Goal: Information Seeking & Learning: Learn about a topic

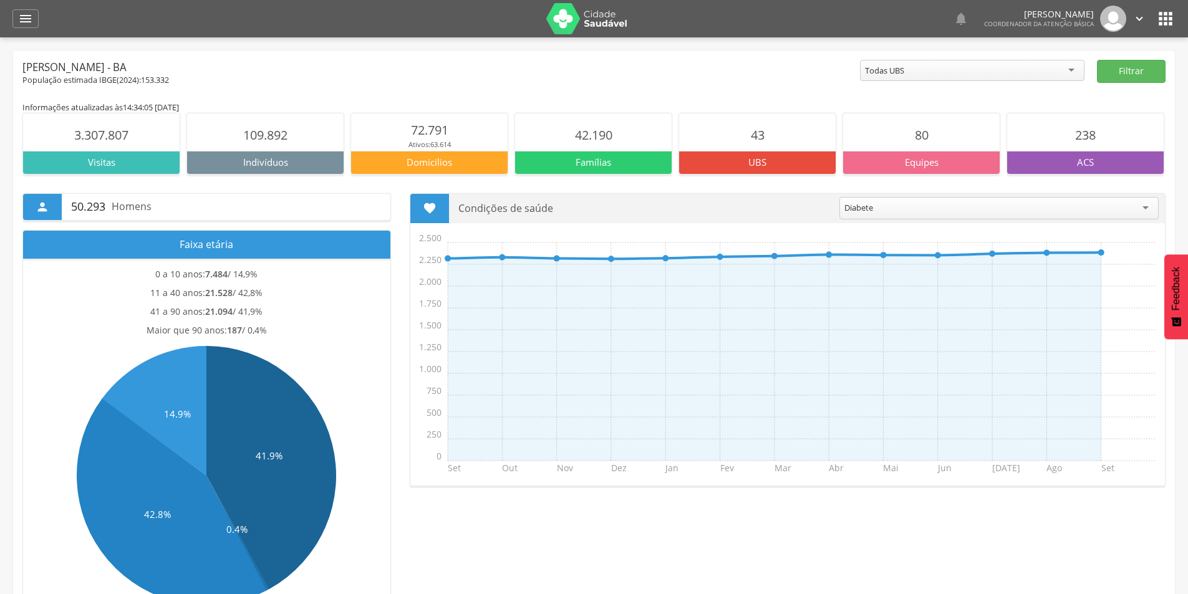
click at [1074, 68] on div "Todas UBS" at bounding box center [972, 70] width 225 height 21
click at [1120, 72] on button "Filtrar" at bounding box center [1131, 71] width 69 height 23
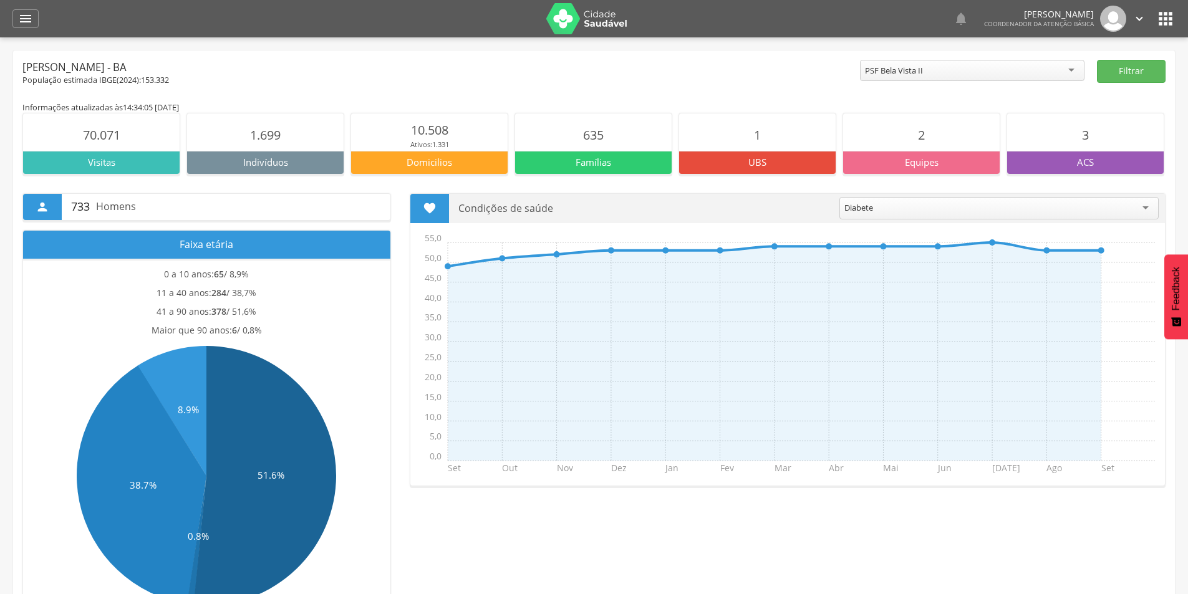
click at [1067, 72] on div "PSF Bela Vista II" at bounding box center [972, 70] width 225 height 21
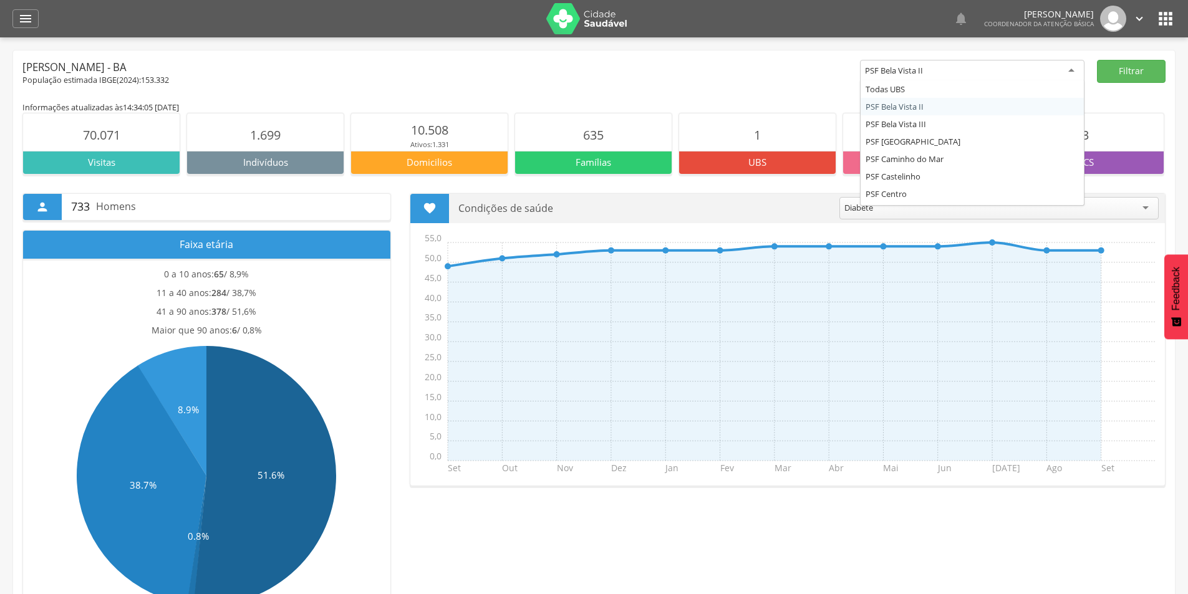
click at [1067, 72] on div "PSF Bela Vista II" at bounding box center [972, 71] width 225 height 22
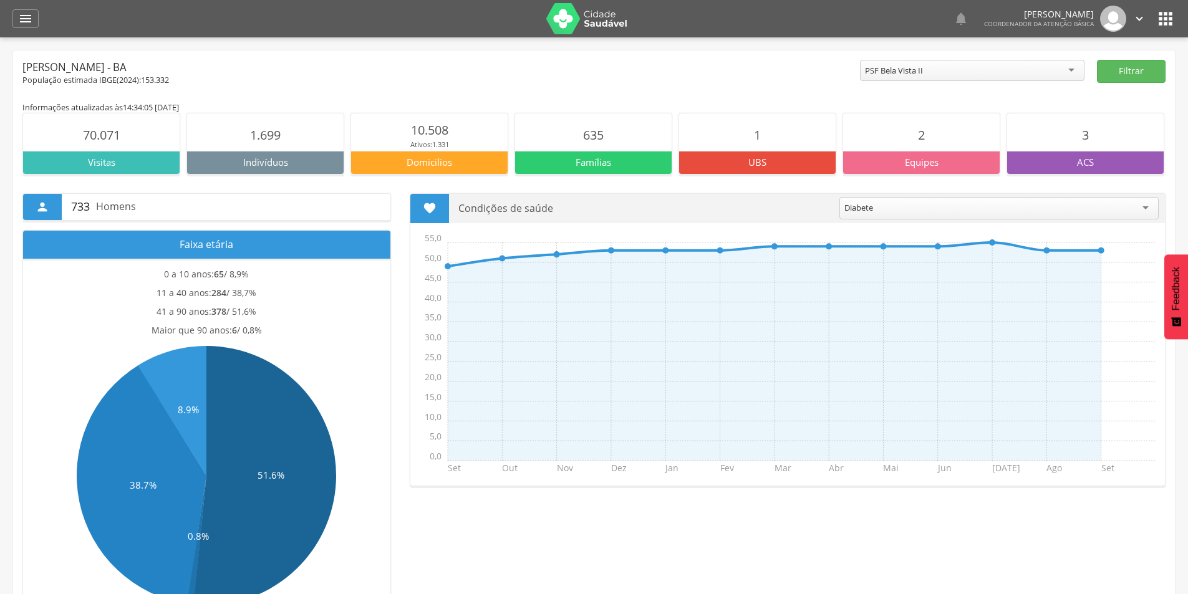
click at [380, 100] on main "Informações atualizadas às 14:34:05 do dia 19/09/2025 70.071 Visitas 1.699 Indi…" at bounding box center [593, 581] width 1143 height 990
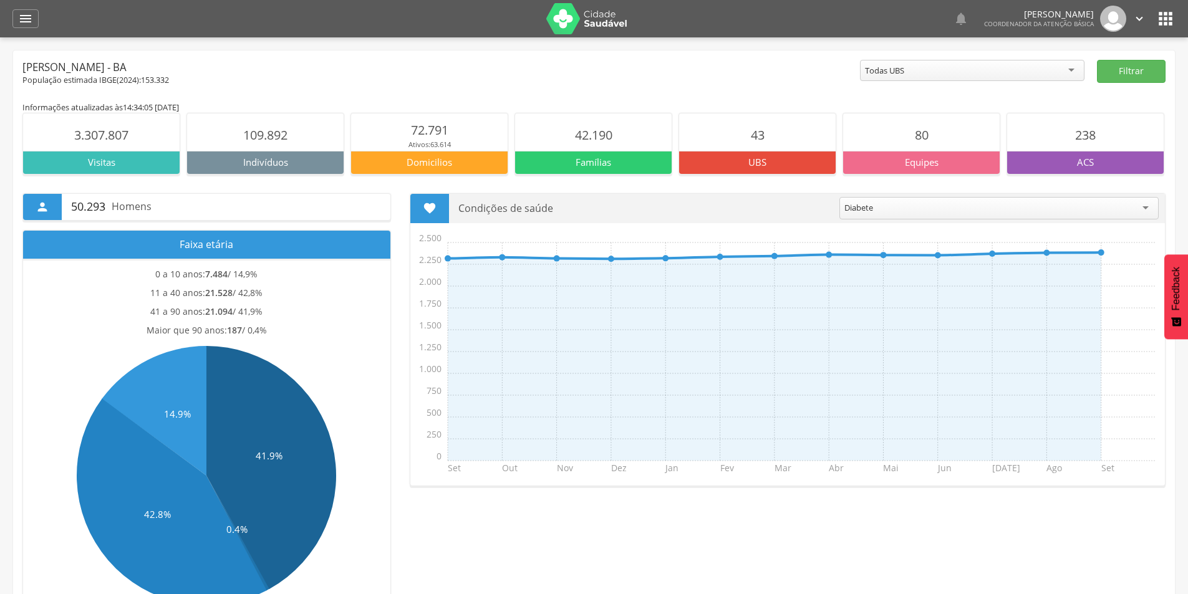
click at [982, 70] on div "Todas UBS" at bounding box center [972, 70] width 225 height 21
click at [19, 19] on icon "" at bounding box center [25, 18] width 15 height 15
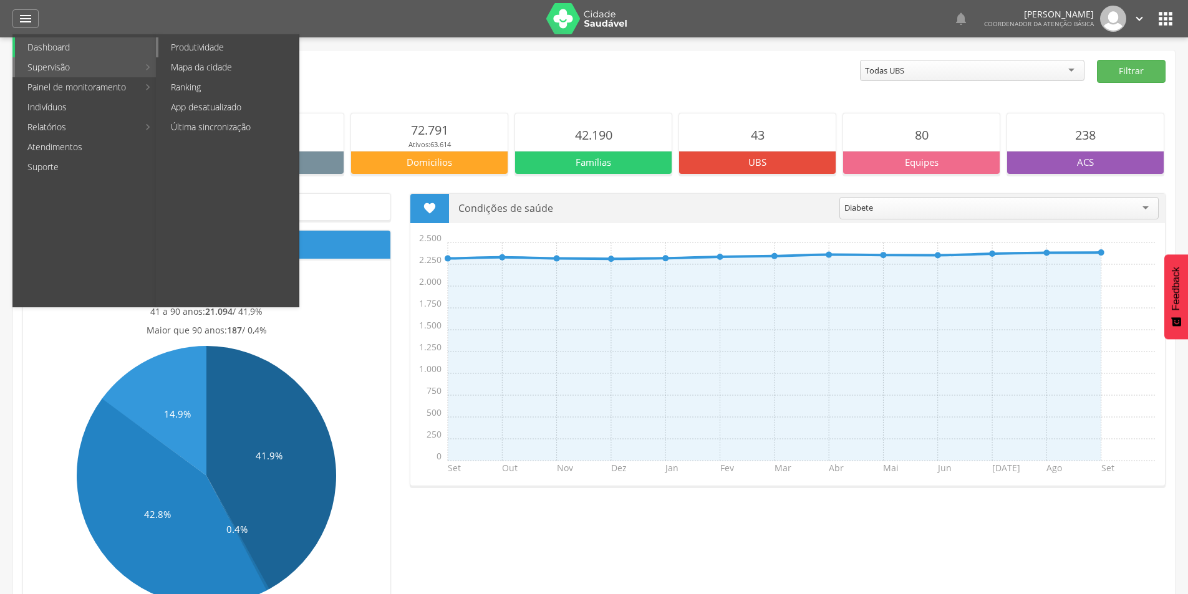
click at [197, 48] on link "Produtividade" at bounding box center [228, 47] width 140 height 20
type input "**********"
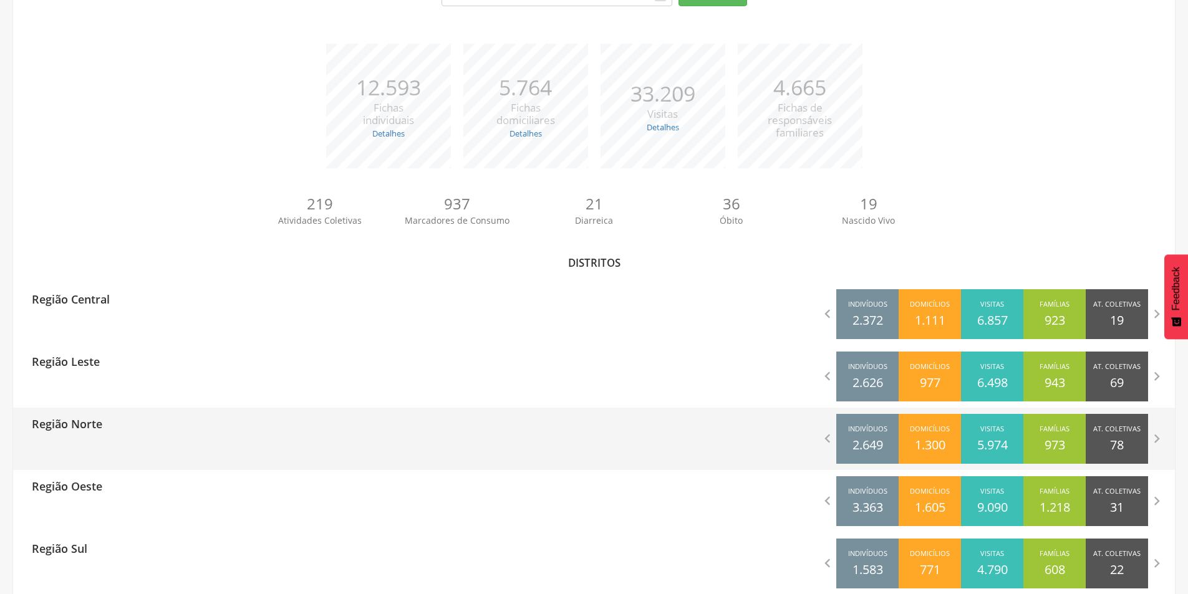
scroll to position [171, 0]
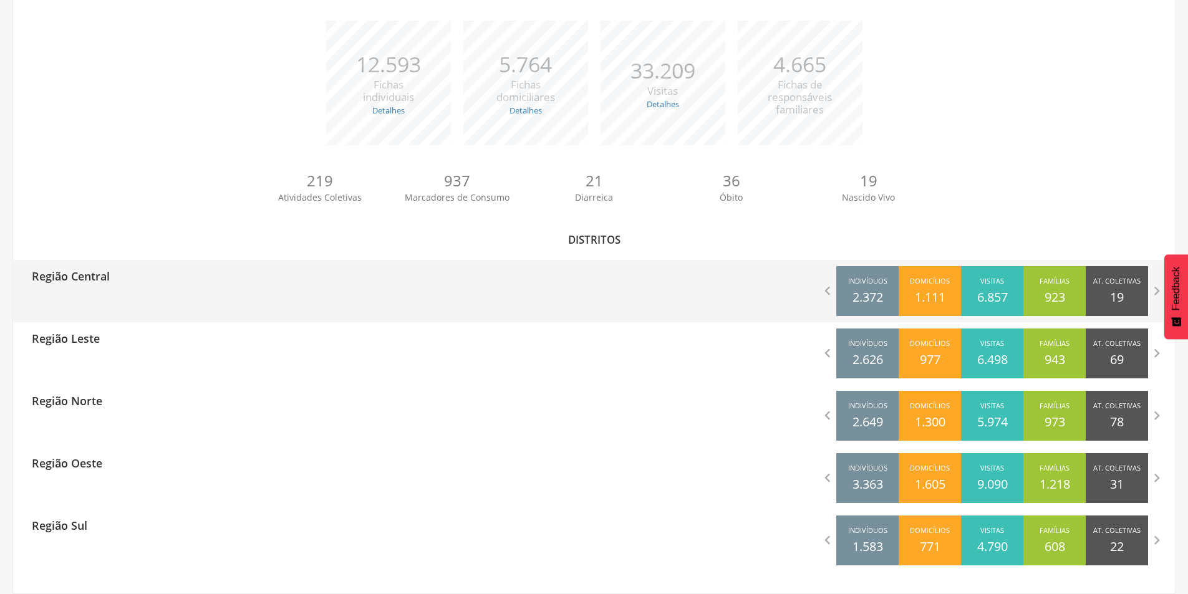
click at [103, 283] on p "Região Central" at bounding box center [71, 272] width 78 height 25
type input "**********"
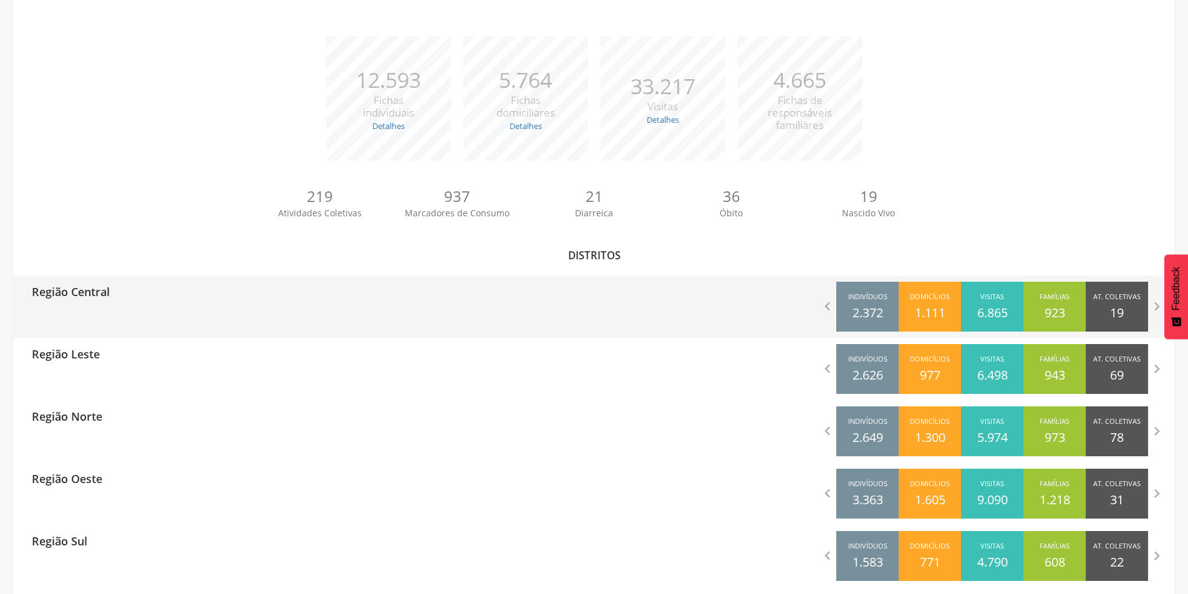
scroll to position [171, 0]
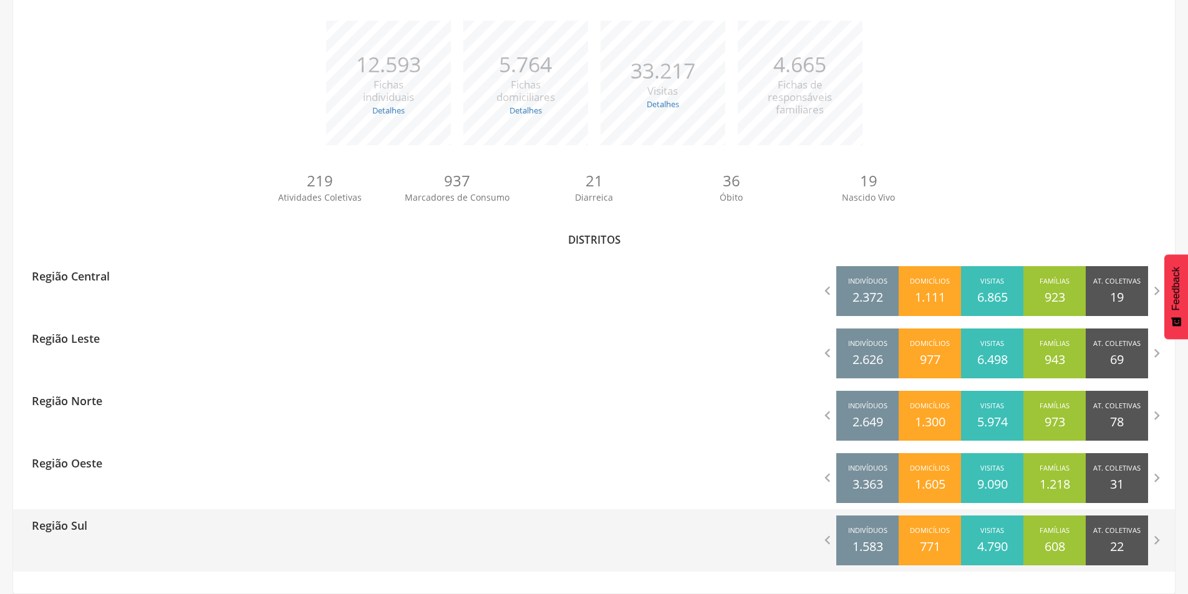
click at [95, 532] on div "Região Sul" at bounding box center [303, 525] width 581 height 31
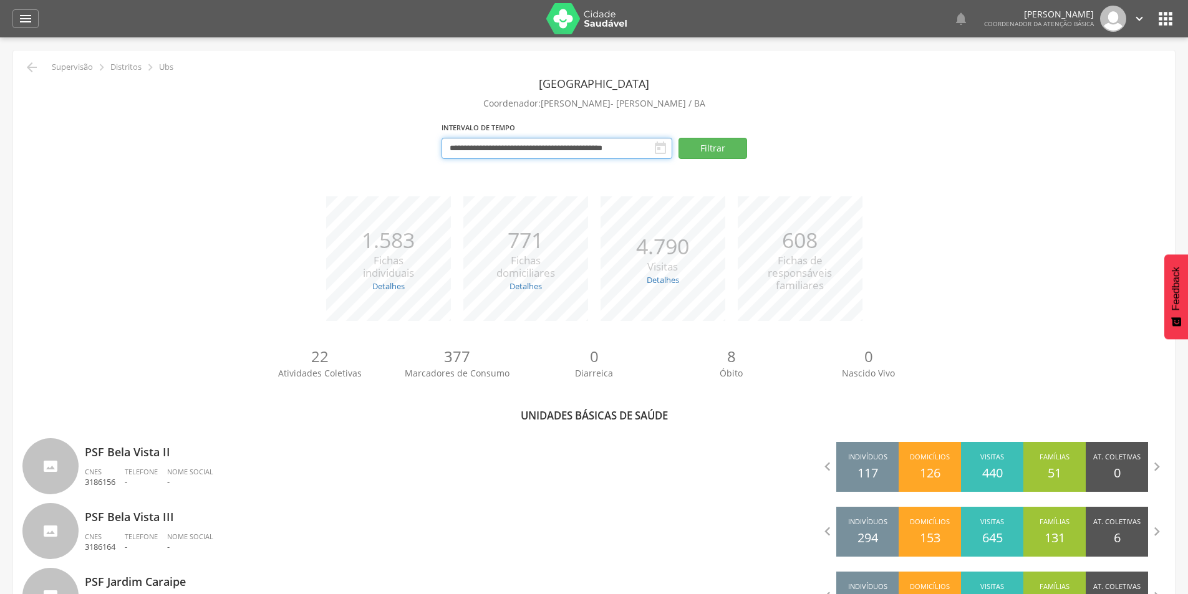
click at [651, 143] on input "**********" at bounding box center [557, 148] width 231 height 21
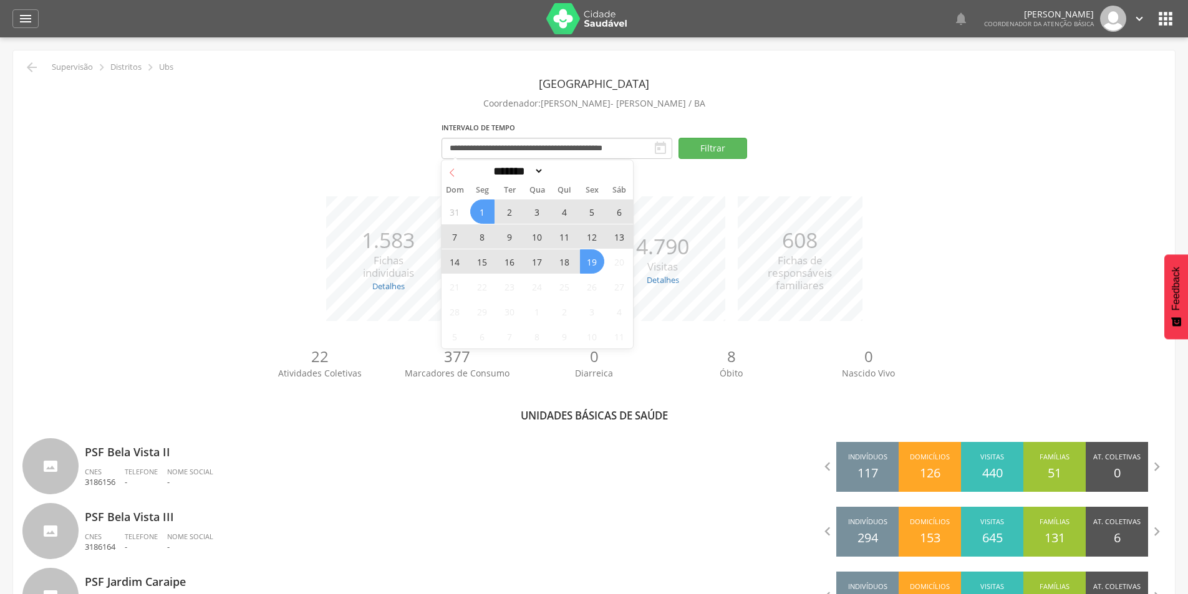
click at [457, 175] on span at bounding box center [452, 170] width 21 height 21
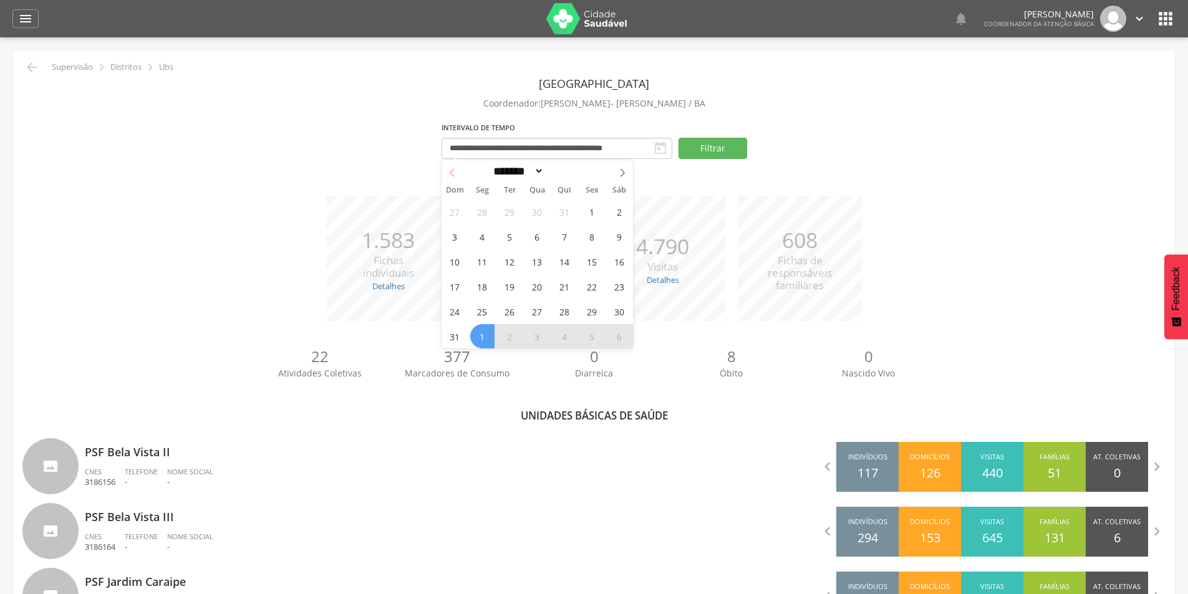
select select "*"
click at [589, 213] on span "1" at bounding box center [592, 212] width 24 height 24
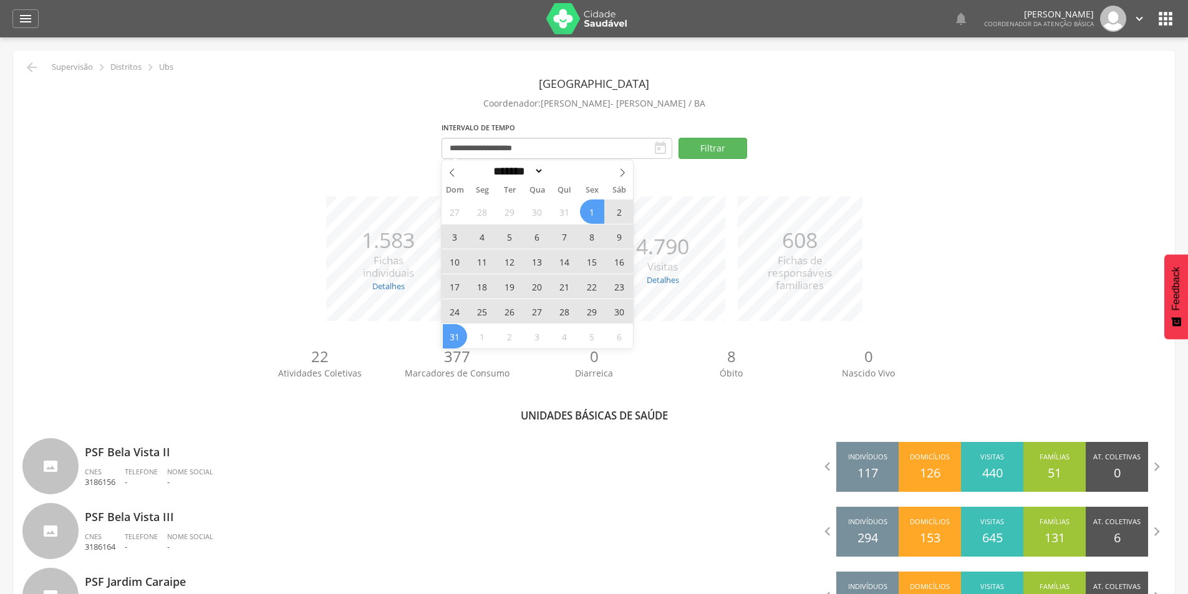
click at [458, 339] on span "31" at bounding box center [455, 336] width 24 height 24
type input "**********"
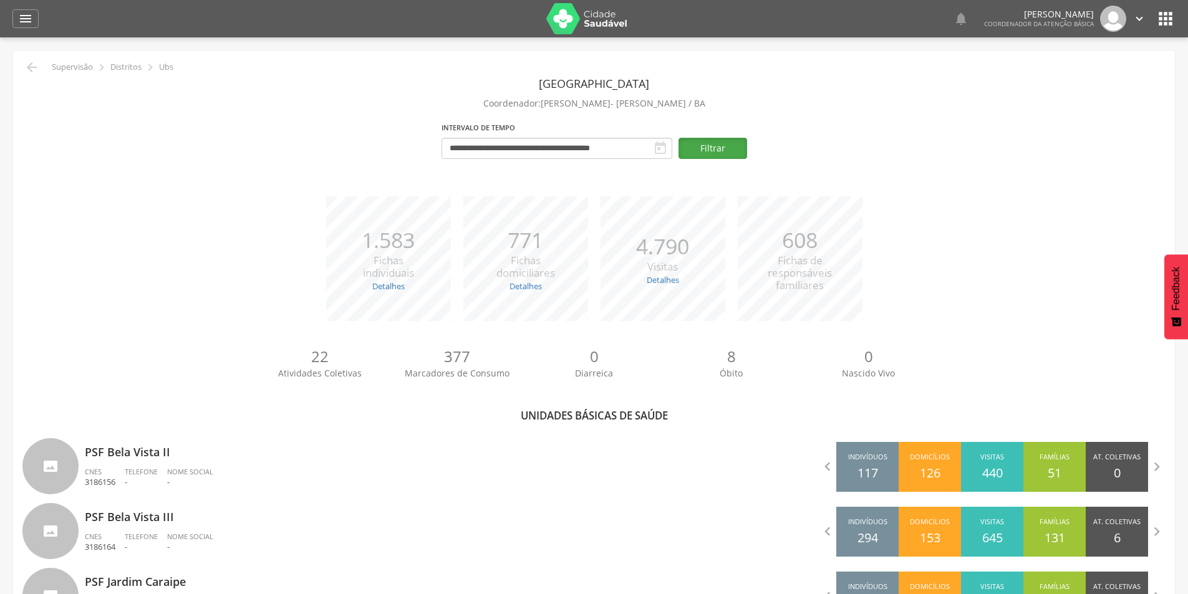
click at [736, 139] on button "Filtrar" at bounding box center [713, 148] width 69 height 21
click at [596, 152] on input "**********" at bounding box center [557, 148] width 231 height 21
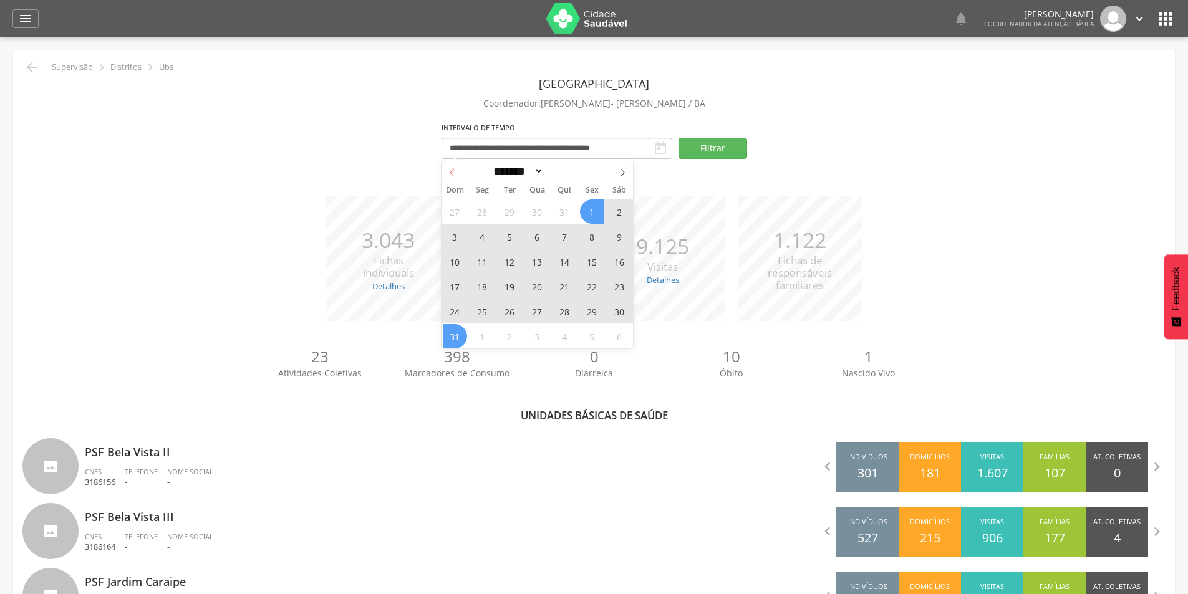
click at [448, 170] on icon at bounding box center [452, 172] width 9 height 9
select select "*"
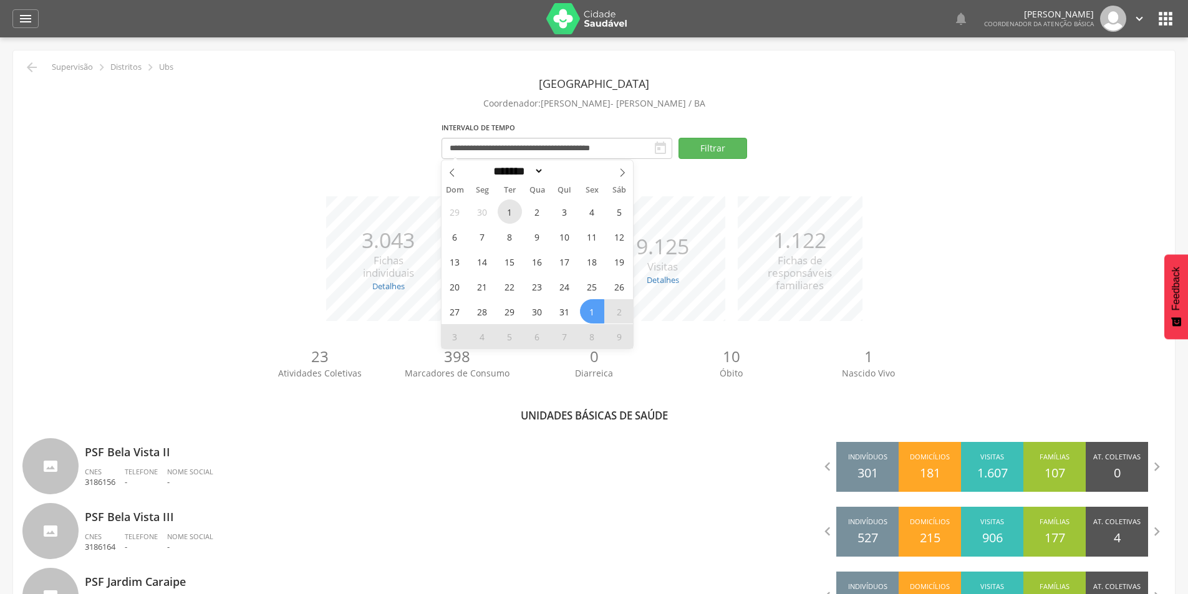
click at [510, 211] on span "1" at bounding box center [510, 212] width 24 height 24
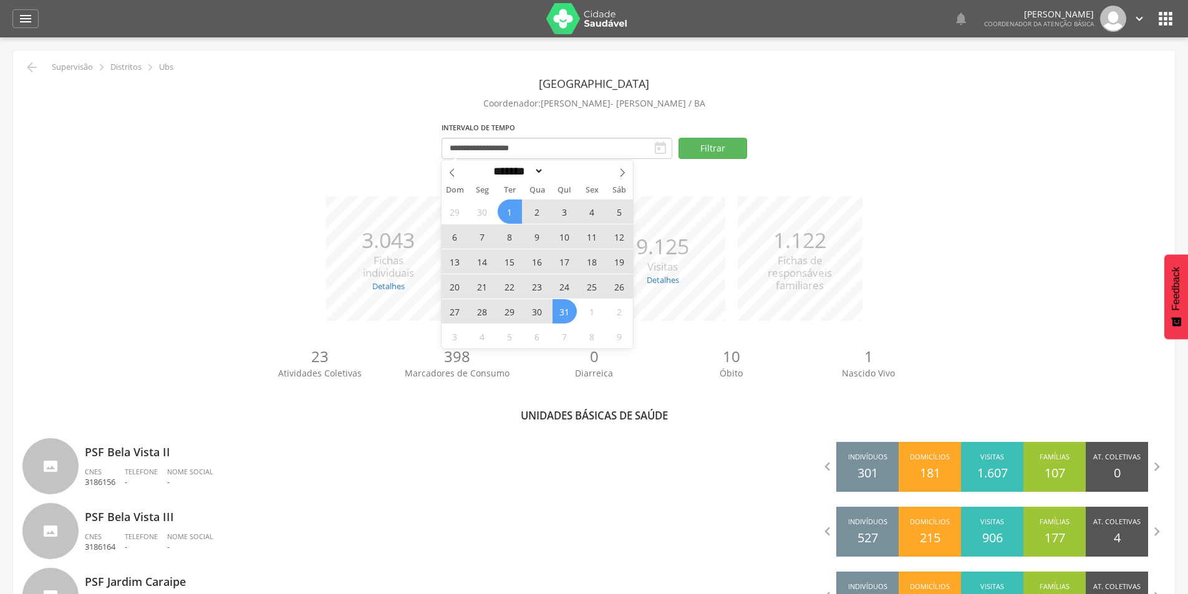
click at [561, 319] on span "31" at bounding box center [565, 311] width 24 height 24
type input "**********"
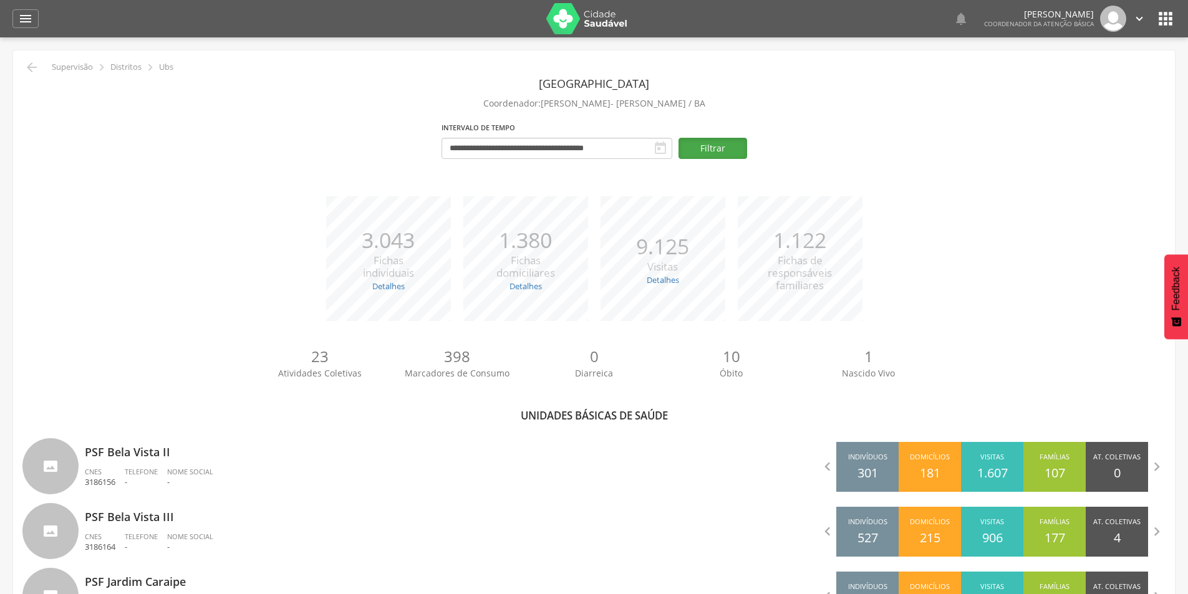
click at [710, 147] on button "Filtrar" at bounding box center [713, 148] width 69 height 21
click at [31, 11] on div "" at bounding box center [25, 18] width 26 height 19
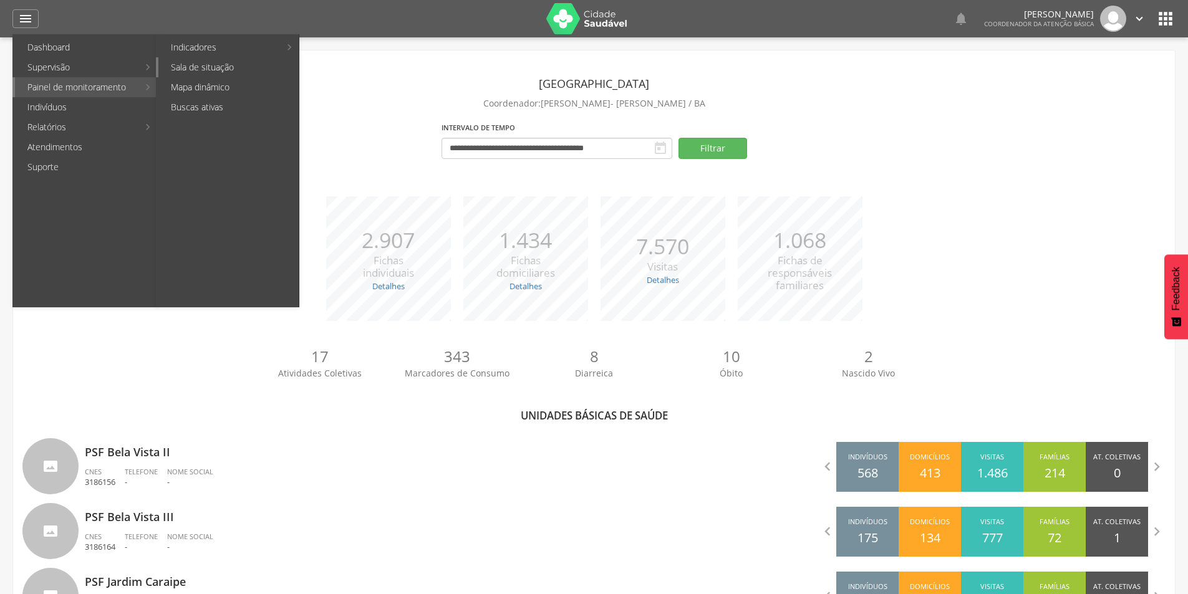
click at [188, 64] on link "Sala de situação" at bounding box center [228, 67] width 140 height 20
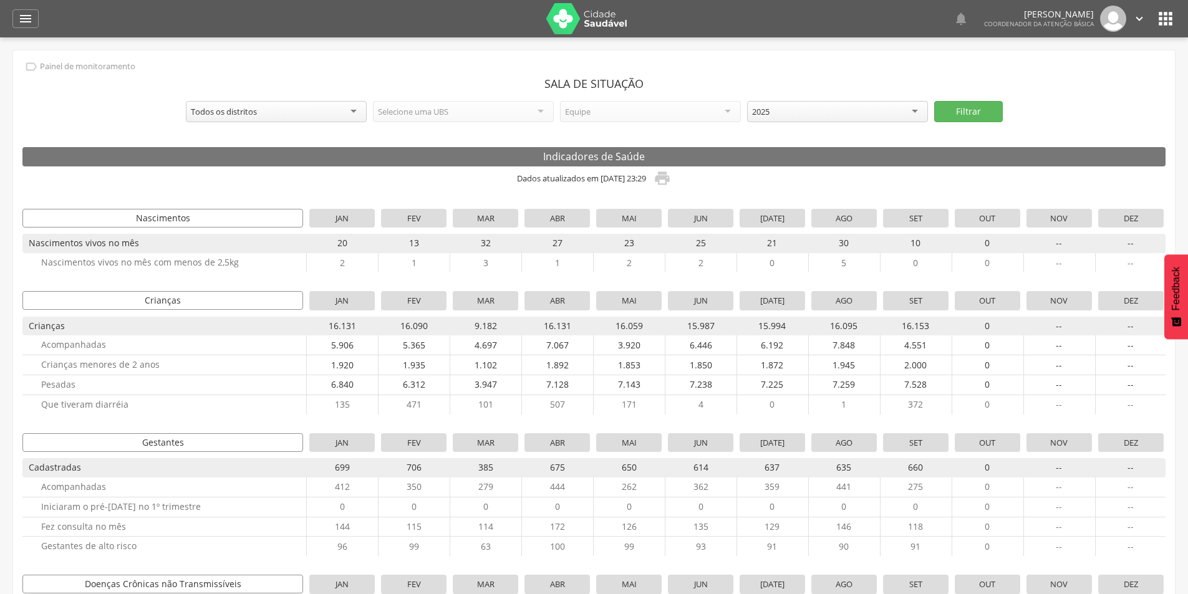
click at [481, 105] on div "Selecione uma UBS" at bounding box center [463, 111] width 181 height 21
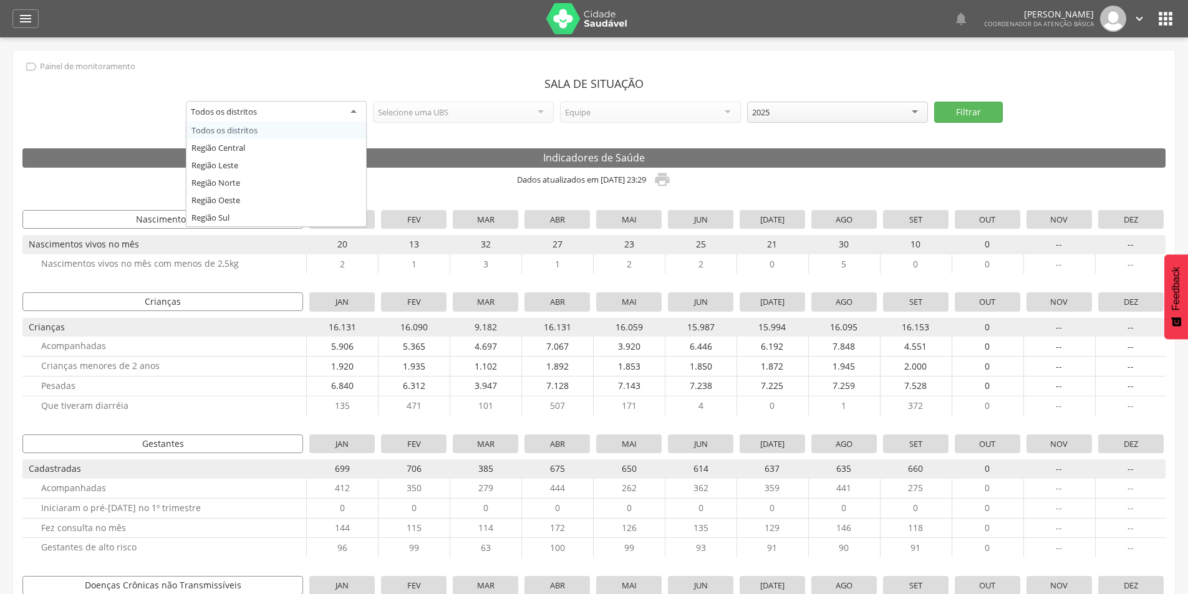
click at [354, 107] on div "Todos os distritos" at bounding box center [276, 112] width 181 height 22
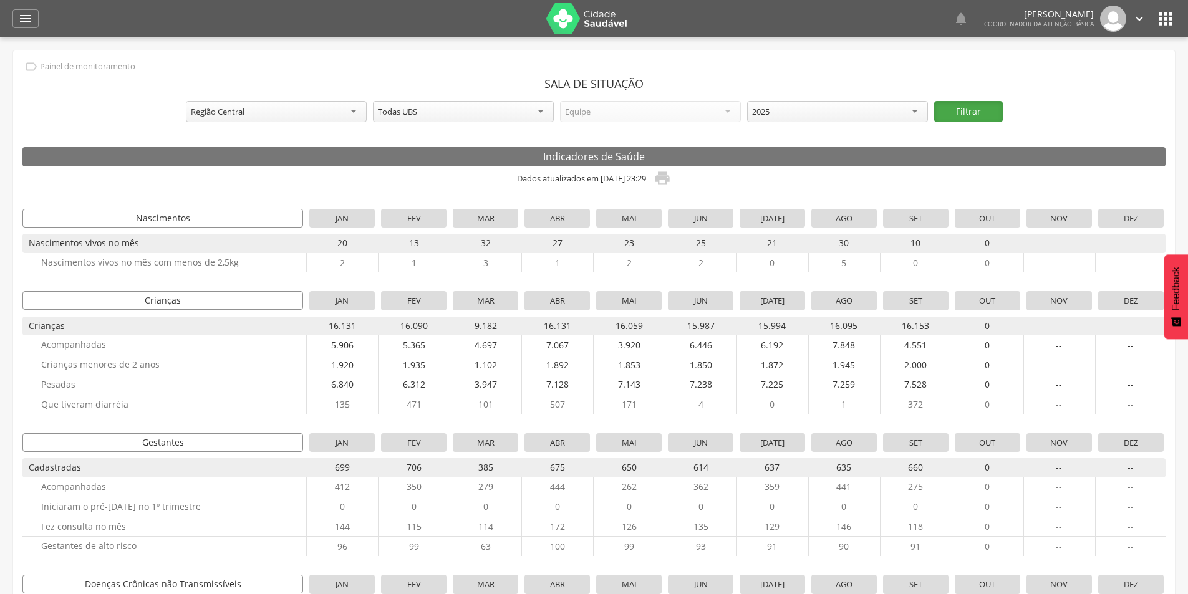
click at [947, 119] on button "Filtrar" at bounding box center [968, 111] width 69 height 21
click at [346, 110] on div "Região Central" at bounding box center [276, 111] width 181 height 21
click at [983, 109] on button "Filtrar" at bounding box center [968, 111] width 69 height 21
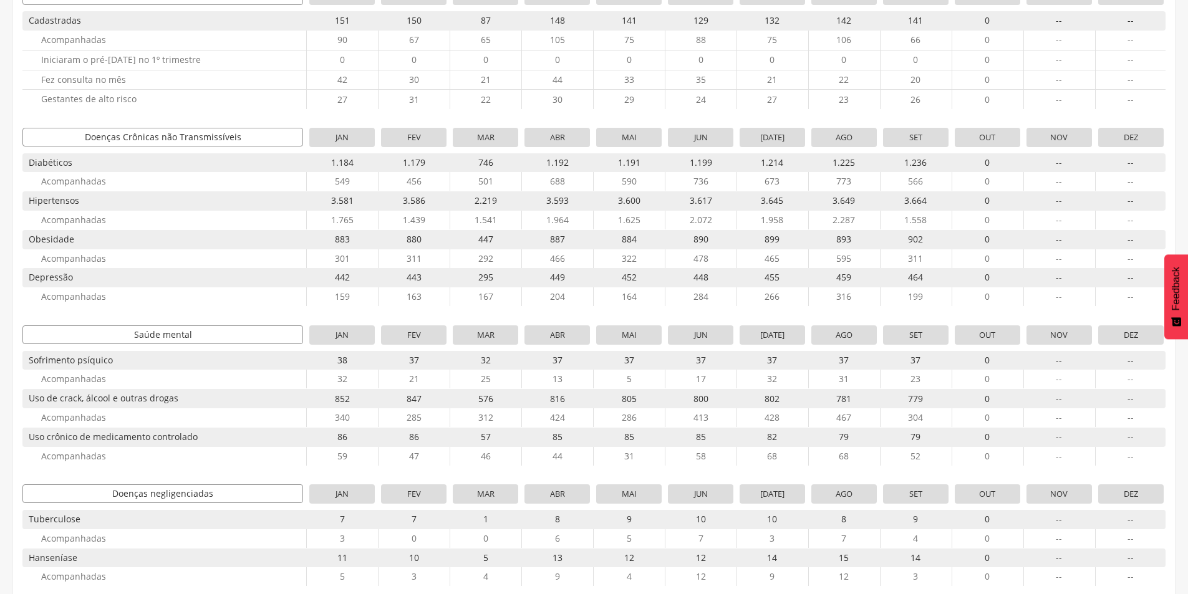
scroll to position [412, 0]
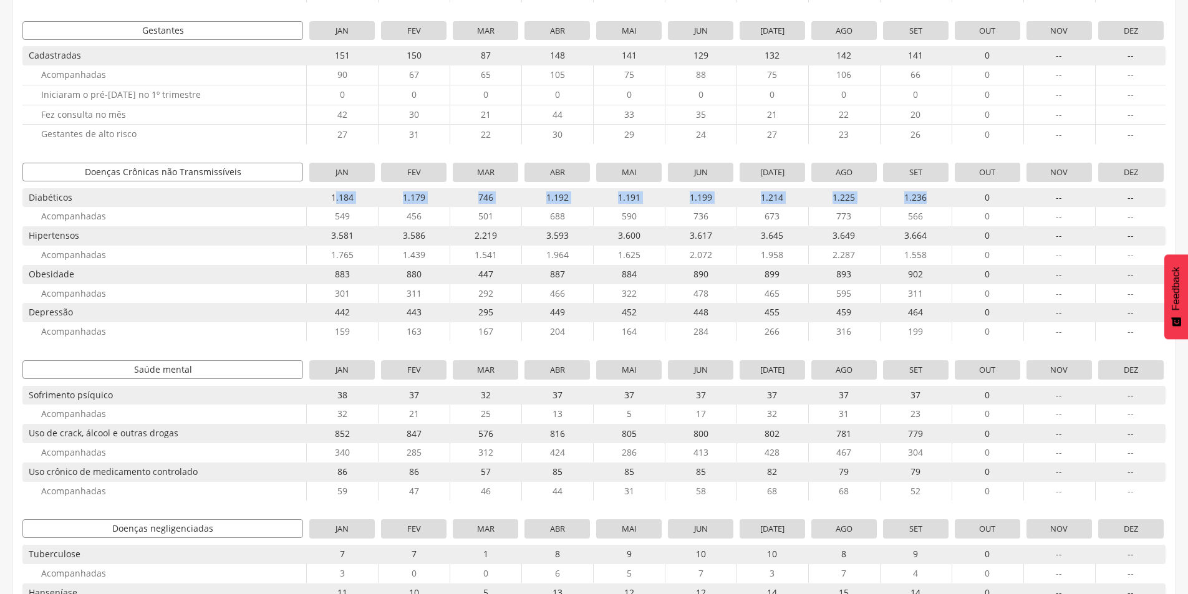
drag, startPoint x: 335, startPoint y: 200, endPoint x: 930, endPoint y: 196, distance: 595.1
click at [930, 196] on div "1.184 1.179 746 1.192 1.191 1.199 1.214 1.225 1.236 0 -- --" at bounding box center [736, 197] width 855 height 19
click at [420, 220] on span "456" at bounding box center [413, 216] width 65 height 19
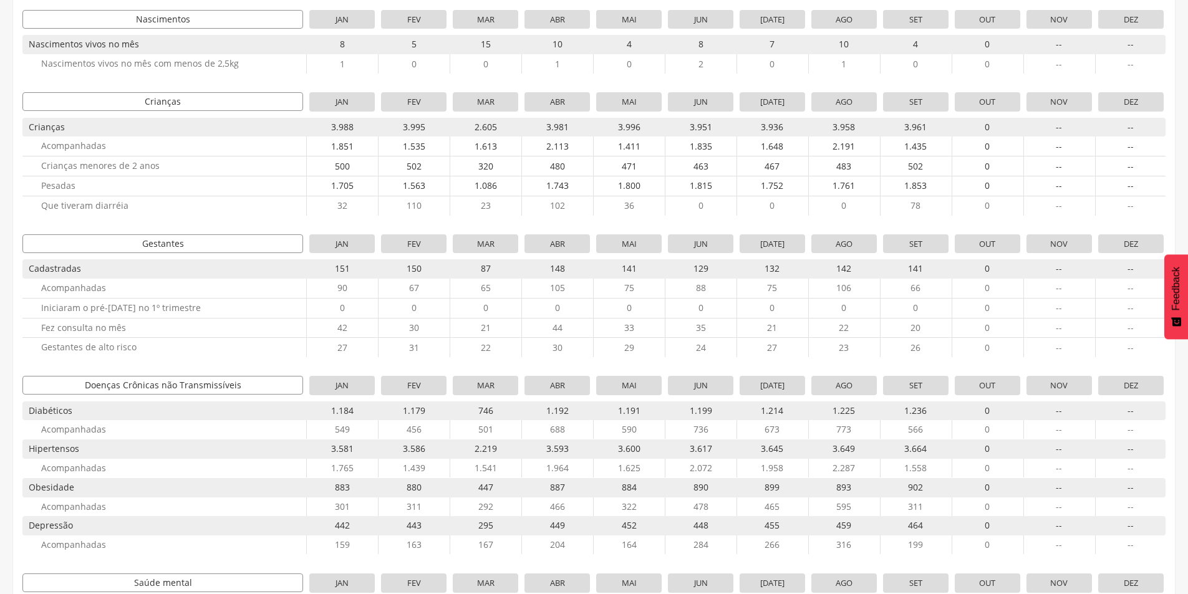
scroll to position [312, 0]
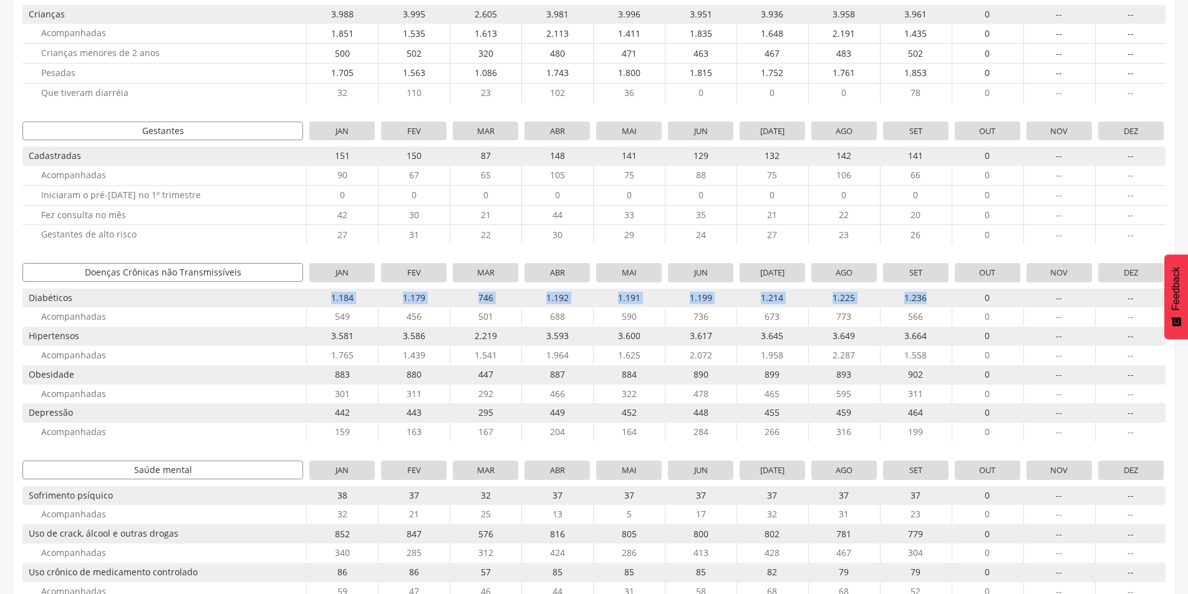
drag, startPoint x: 332, startPoint y: 298, endPoint x: 926, endPoint y: 298, distance: 594.4
click at [926, 298] on div "1.184 1.179 746 1.192 1.191 1.199 1.214 1.225 1.236 0 -- --" at bounding box center [736, 298] width 855 height 19
copy div "1.184 1.179 746 1.192 1.191 1.199 1.214 1.225 1.236"
click at [381, 379] on span "880" at bounding box center [413, 375] width 65 height 19
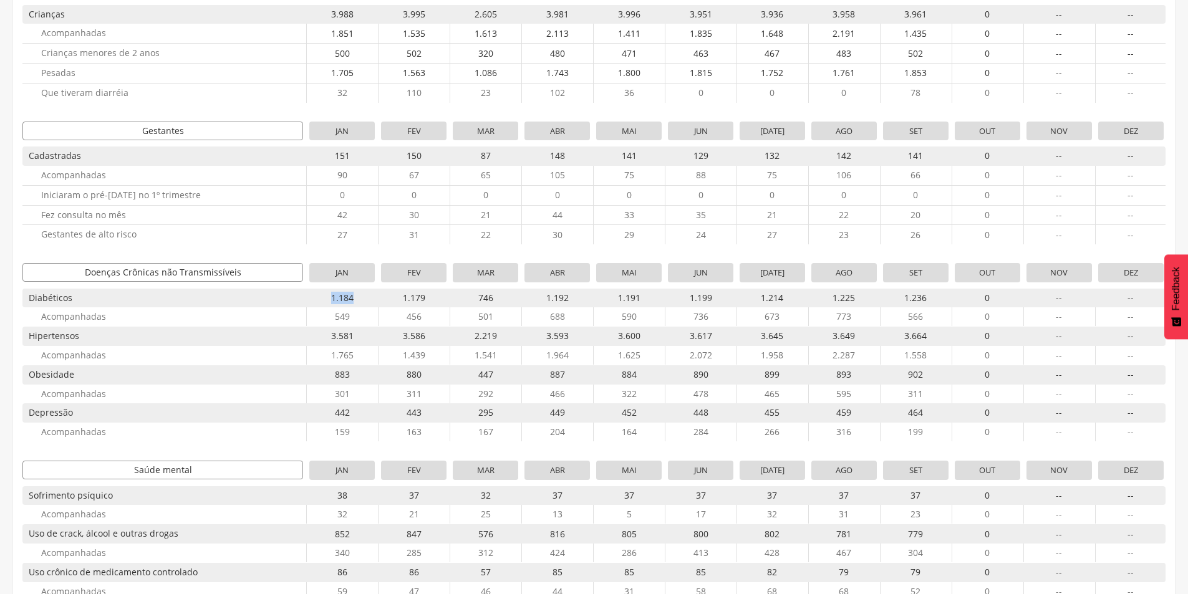
drag, startPoint x: 331, startPoint y: 298, endPoint x: 359, endPoint y: 296, distance: 27.5
click at [359, 296] on span "1.184" at bounding box center [341, 298] width 65 height 19
copy span "1.184"
click at [414, 297] on span "1.179" at bounding box center [413, 298] width 65 height 19
drag, startPoint x: 404, startPoint y: 299, endPoint x: 437, endPoint y: 297, distance: 33.2
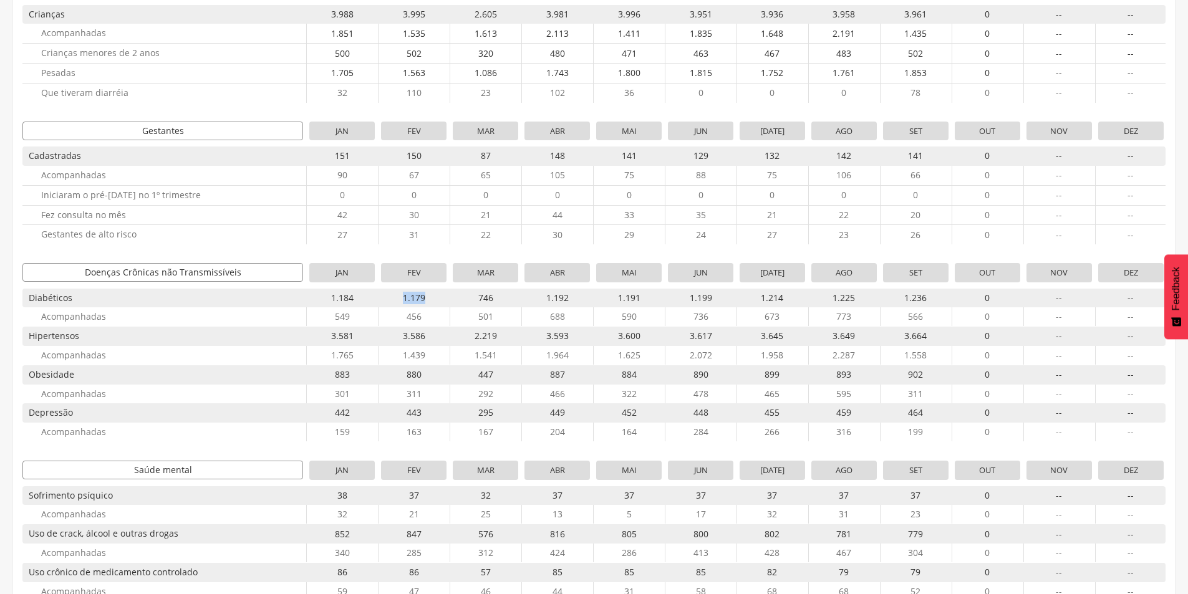
click at [437, 297] on span "1.179" at bounding box center [413, 298] width 65 height 19
drag, startPoint x: 831, startPoint y: 339, endPoint x: 860, endPoint y: 339, distance: 28.7
click at [860, 339] on span "3.649" at bounding box center [844, 336] width 65 height 19
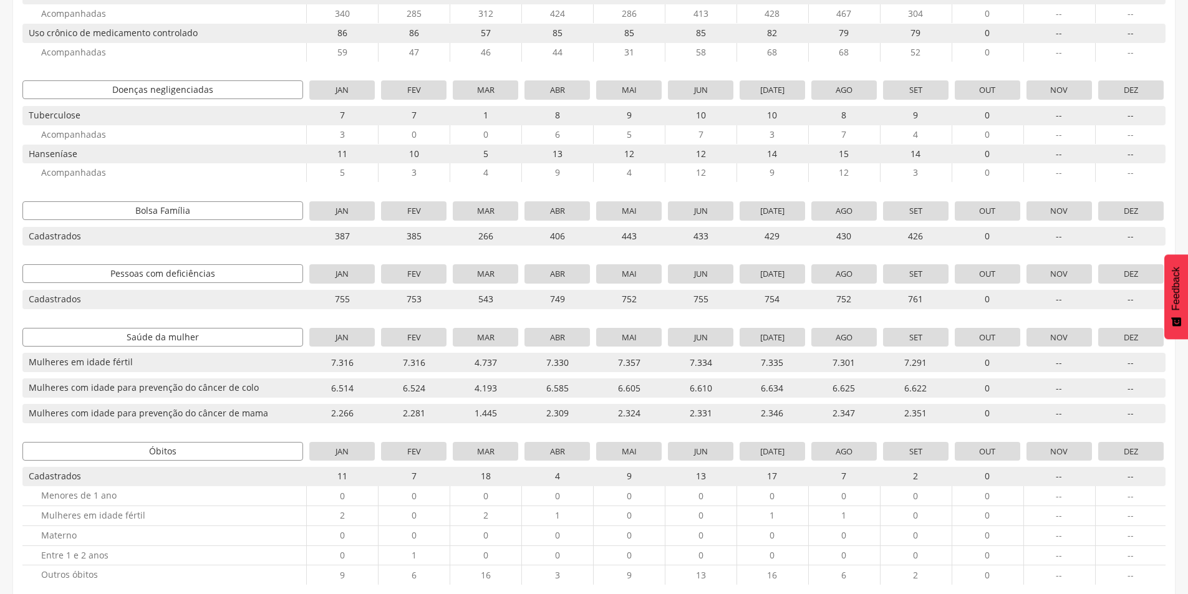
scroll to position [873, 0]
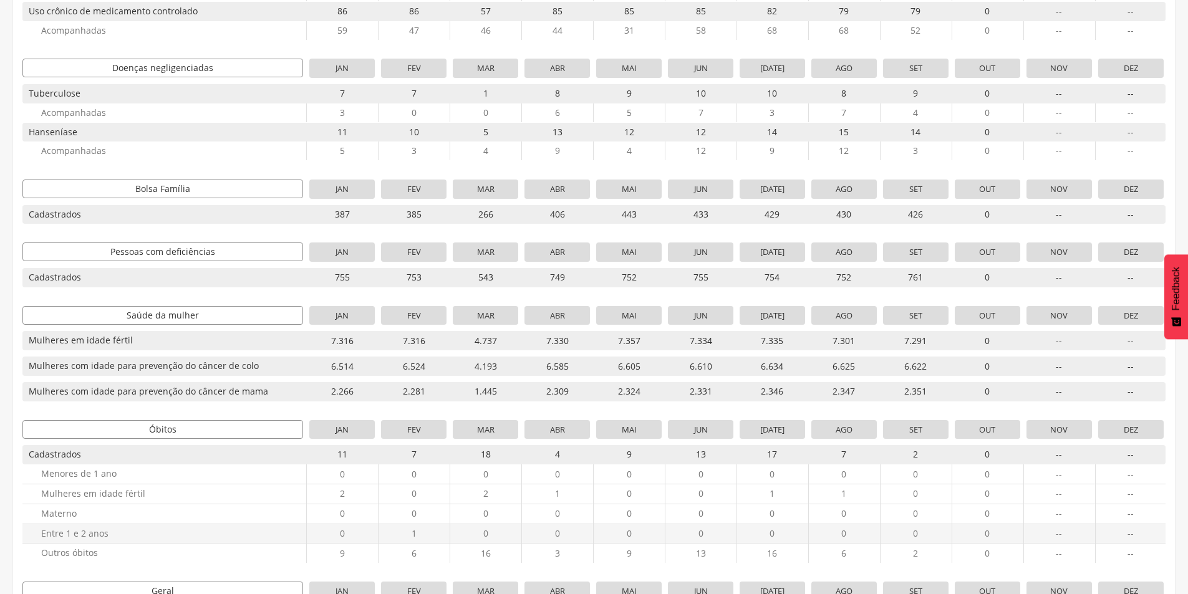
drag, startPoint x: 579, startPoint y: 542, endPoint x: 556, endPoint y: 551, distance: 25.3
click at [579, 542] on span "0" at bounding box center [557, 534] width 65 height 19
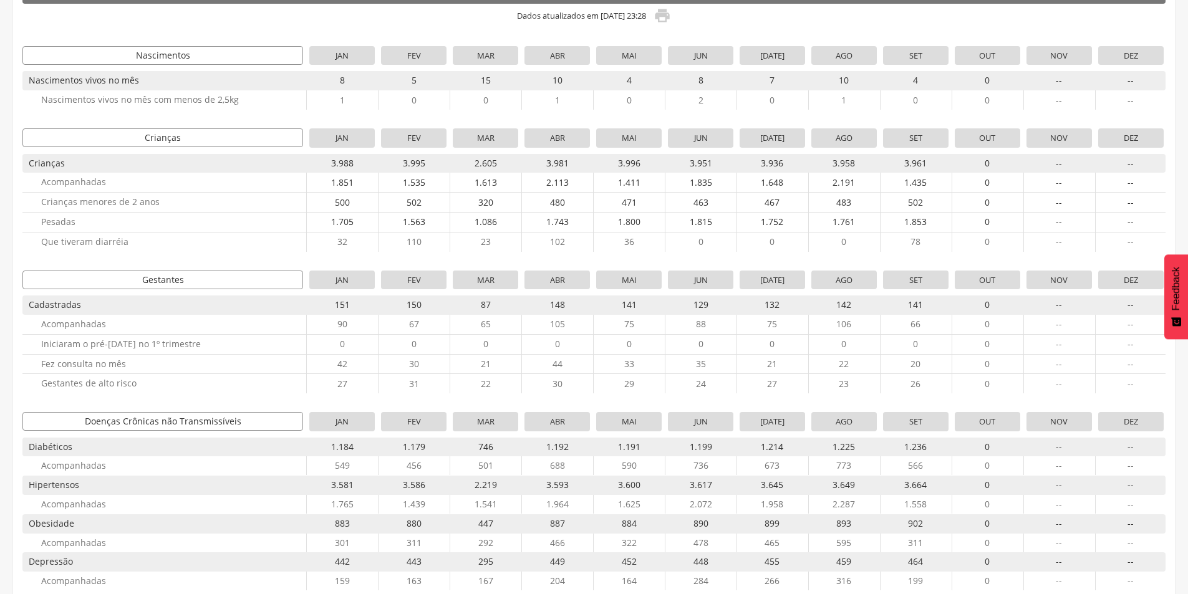
scroll to position [0, 0]
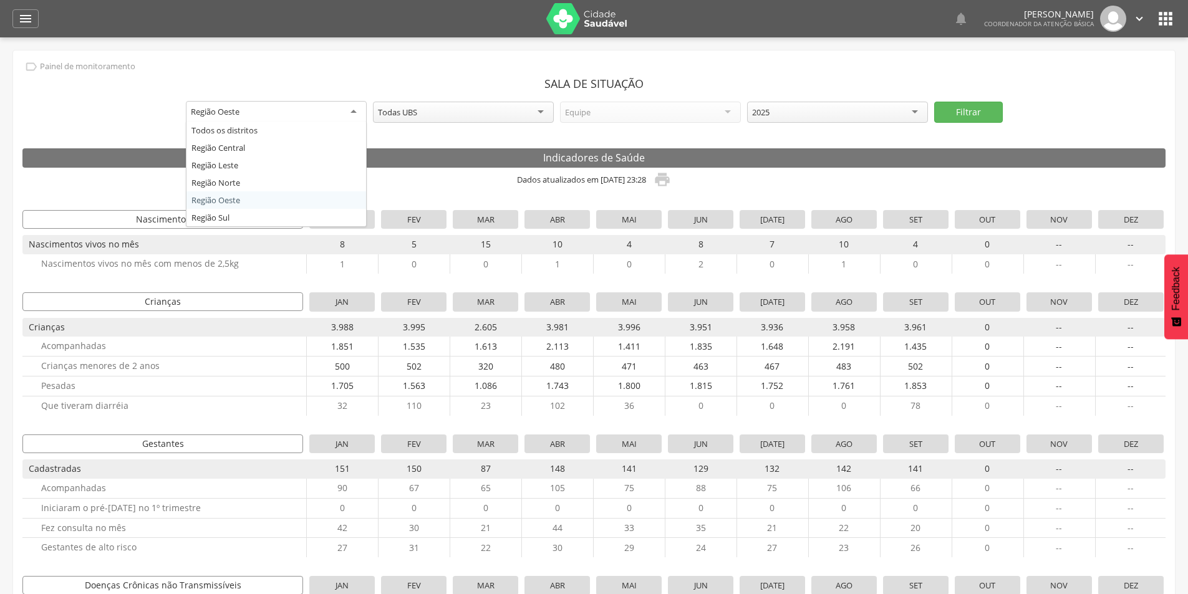
click at [276, 114] on div "Região Oeste" at bounding box center [276, 112] width 181 height 22
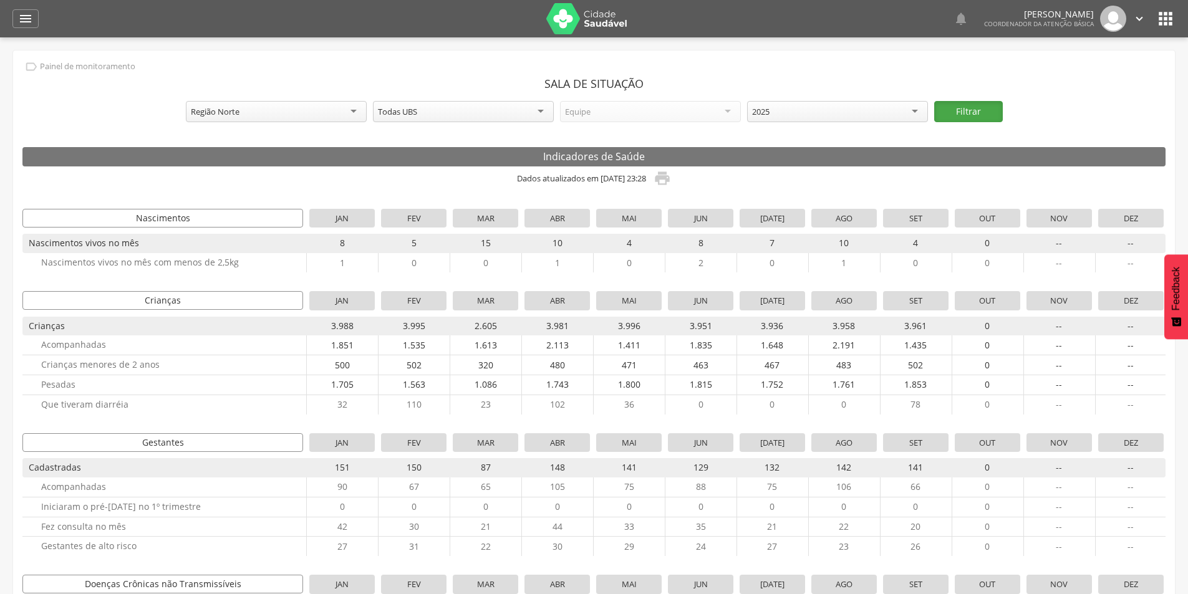
click at [964, 107] on button "Filtrar" at bounding box center [968, 111] width 69 height 21
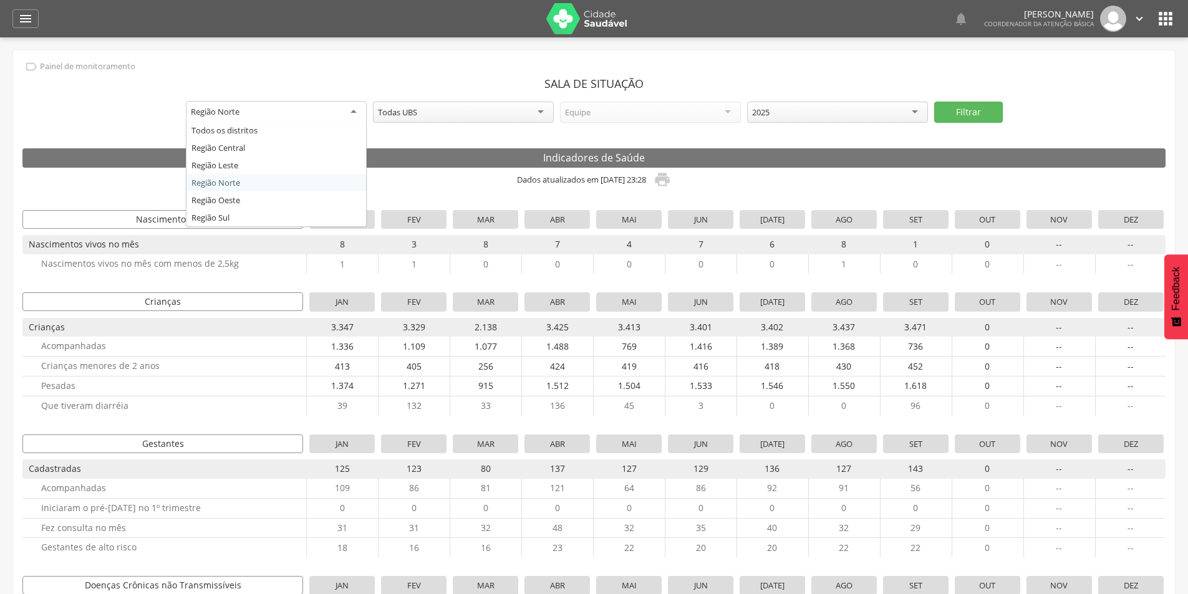
click at [288, 114] on div "Região Norte" at bounding box center [276, 112] width 181 height 22
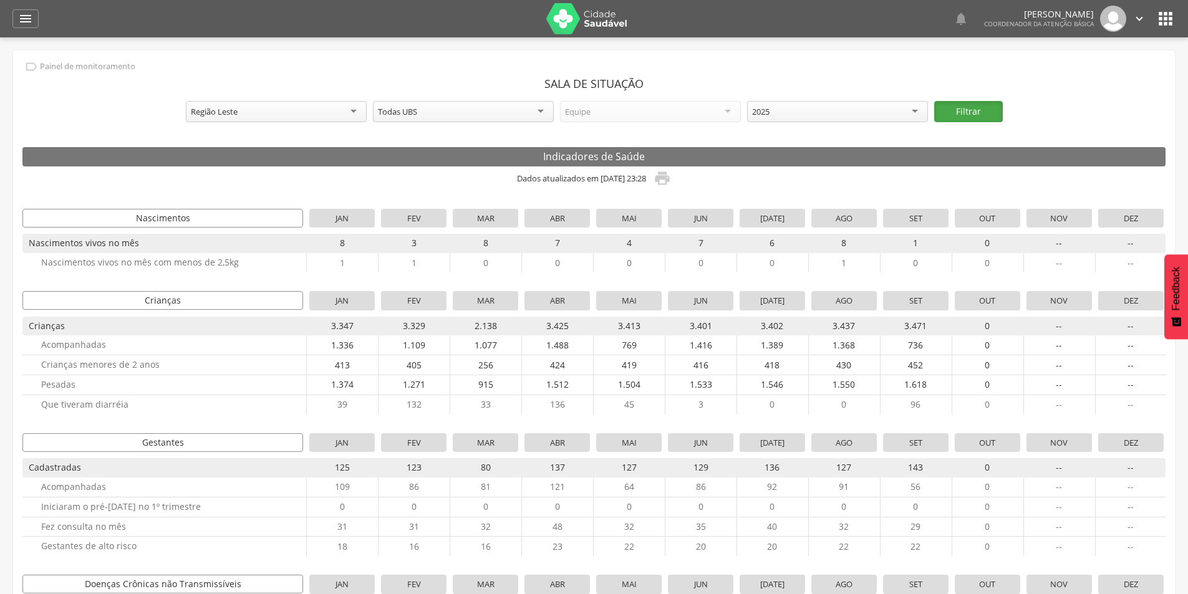
click at [979, 112] on button "Filtrar" at bounding box center [968, 111] width 69 height 21
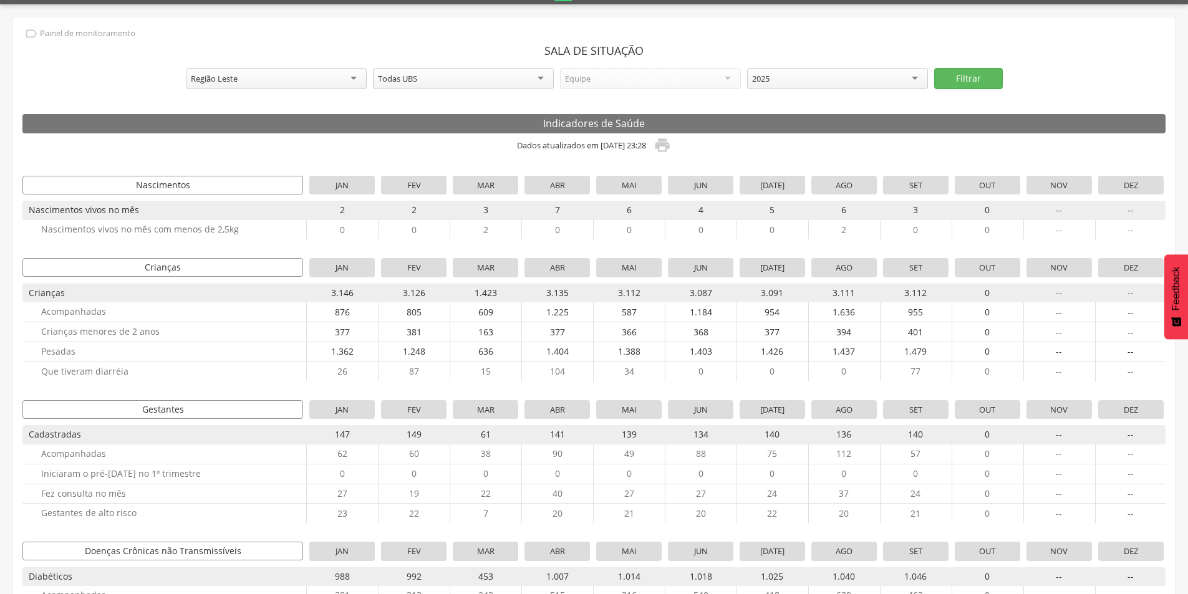
scroll to position [62, 0]
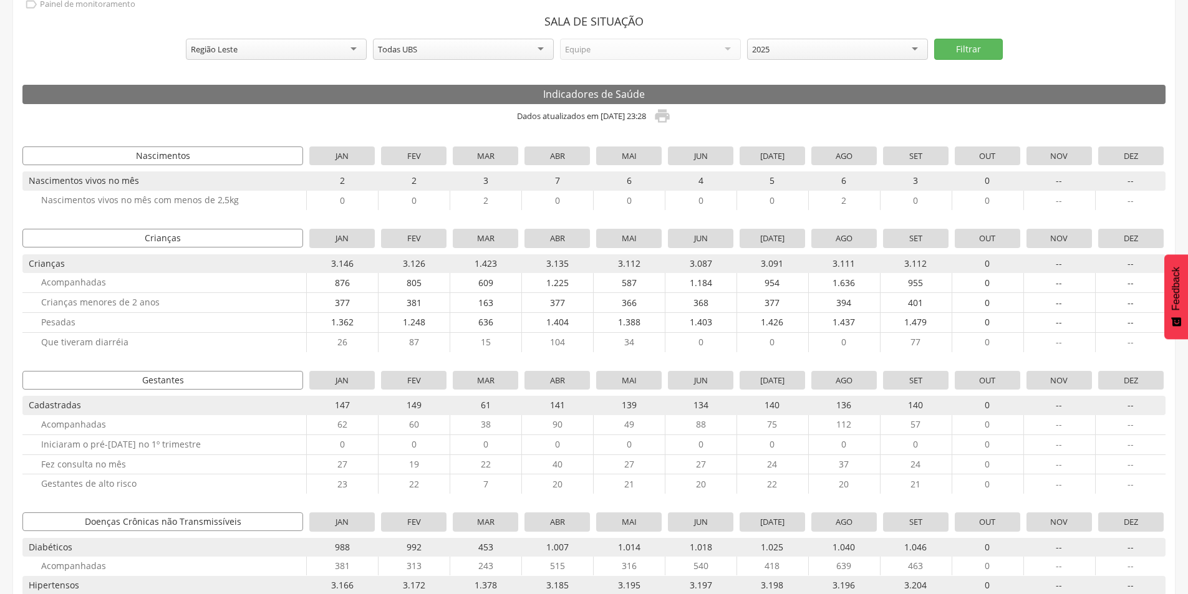
click at [326, 52] on div "Região Leste" at bounding box center [276, 49] width 181 height 21
click at [976, 52] on button "Filtrar" at bounding box center [968, 49] width 69 height 21
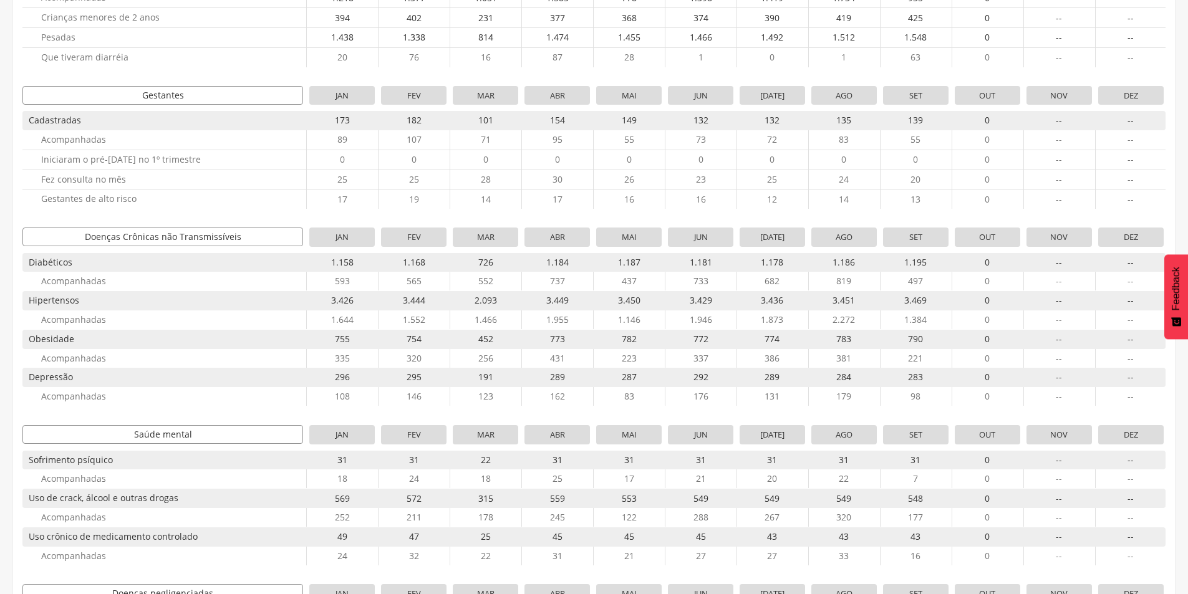
scroll to position [0, 0]
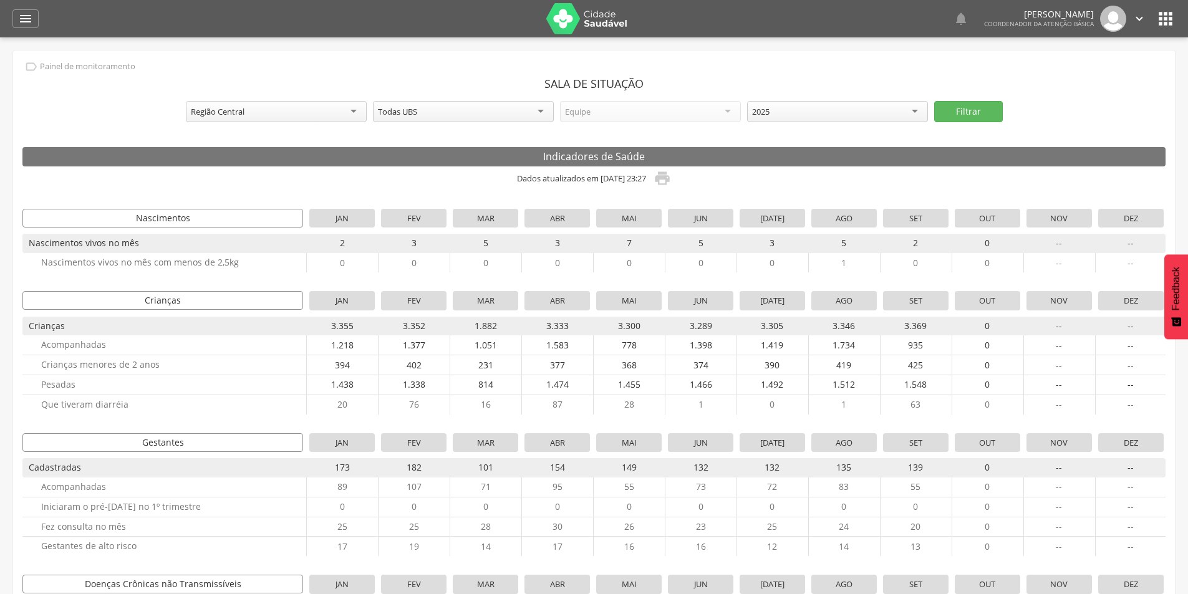
click at [346, 113] on div "Região Central" at bounding box center [276, 111] width 181 height 21
click at [982, 117] on button "Filtrar" at bounding box center [968, 111] width 69 height 21
click at [340, 108] on div "Região Sul" at bounding box center [276, 111] width 181 height 21
click at [995, 114] on button "Filtrar" at bounding box center [968, 111] width 69 height 21
click at [323, 110] on div "Região Norte" at bounding box center [276, 111] width 181 height 21
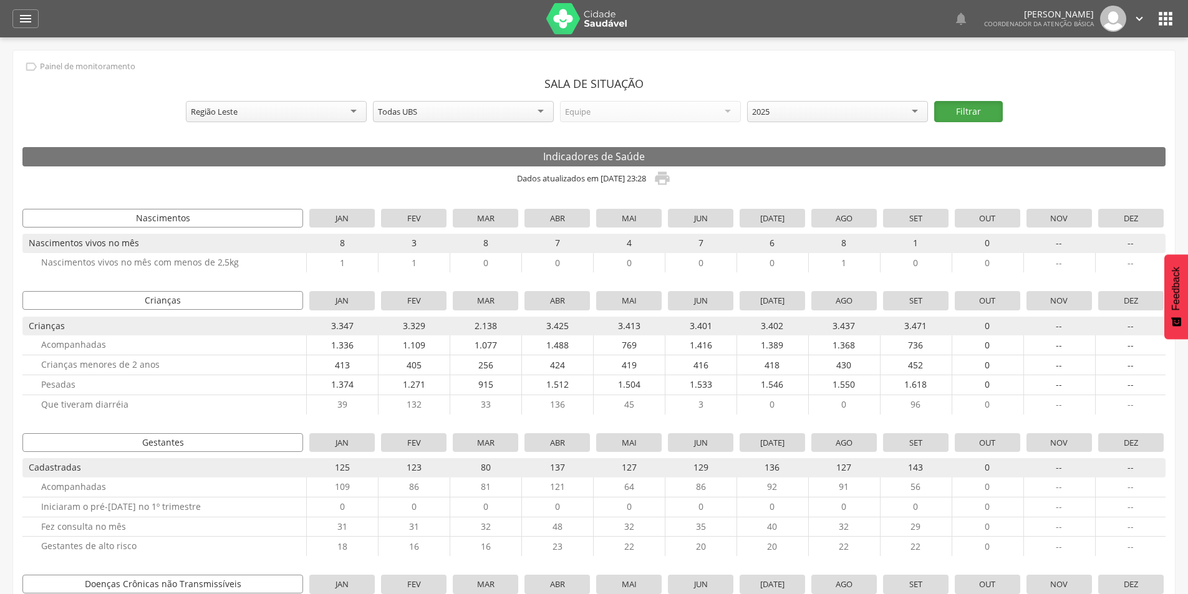
click at [985, 117] on button "Filtrar" at bounding box center [968, 111] width 69 height 21
click at [273, 105] on div "Região Leste" at bounding box center [276, 111] width 181 height 21
click at [954, 110] on button "Filtrar" at bounding box center [968, 111] width 69 height 21
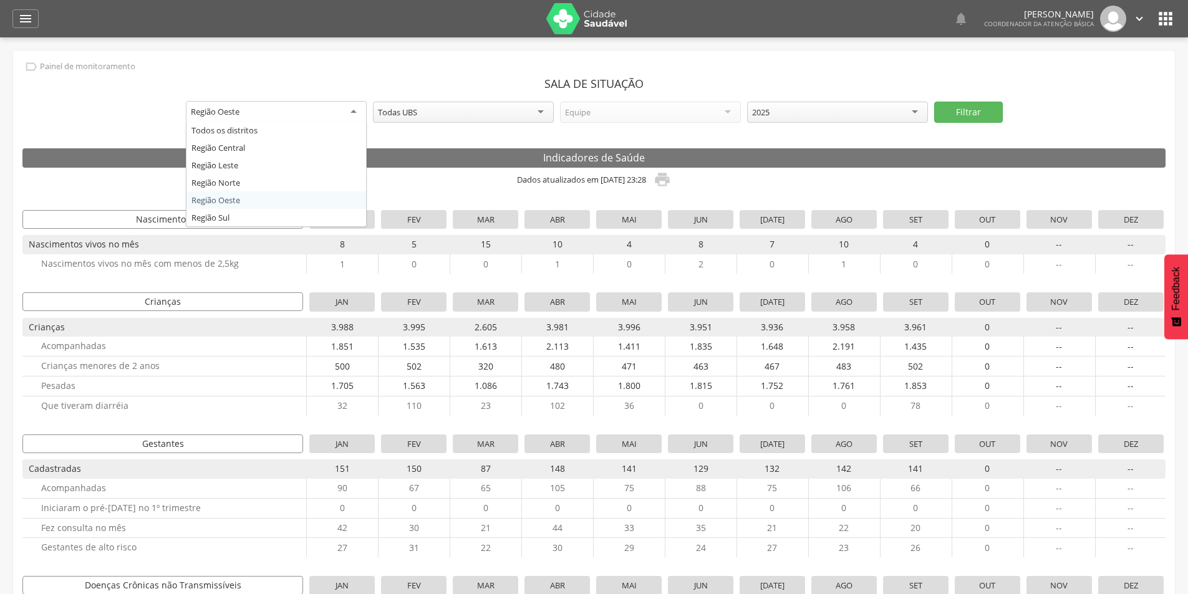
click at [311, 105] on div "Região Oeste" at bounding box center [276, 112] width 181 height 22
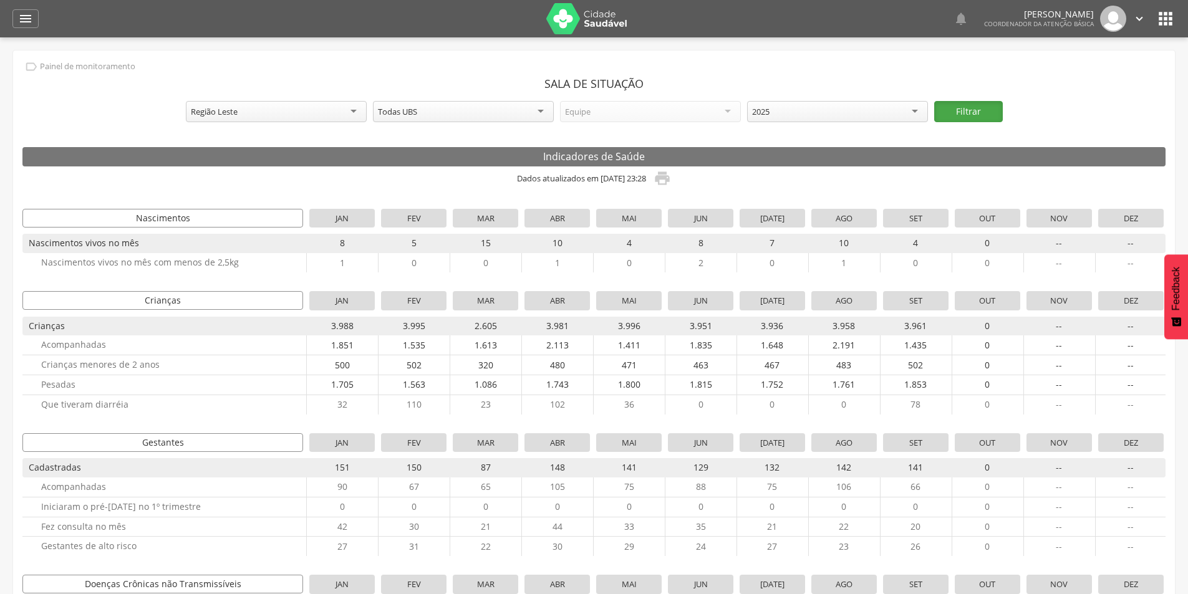
click at [960, 114] on button "Filtrar" at bounding box center [968, 111] width 69 height 21
click at [279, 106] on div "Região Leste" at bounding box center [276, 111] width 181 height 21
click at [959, 116] on button "Filtrar" at bounding box center [968, 111] width 69 height 21
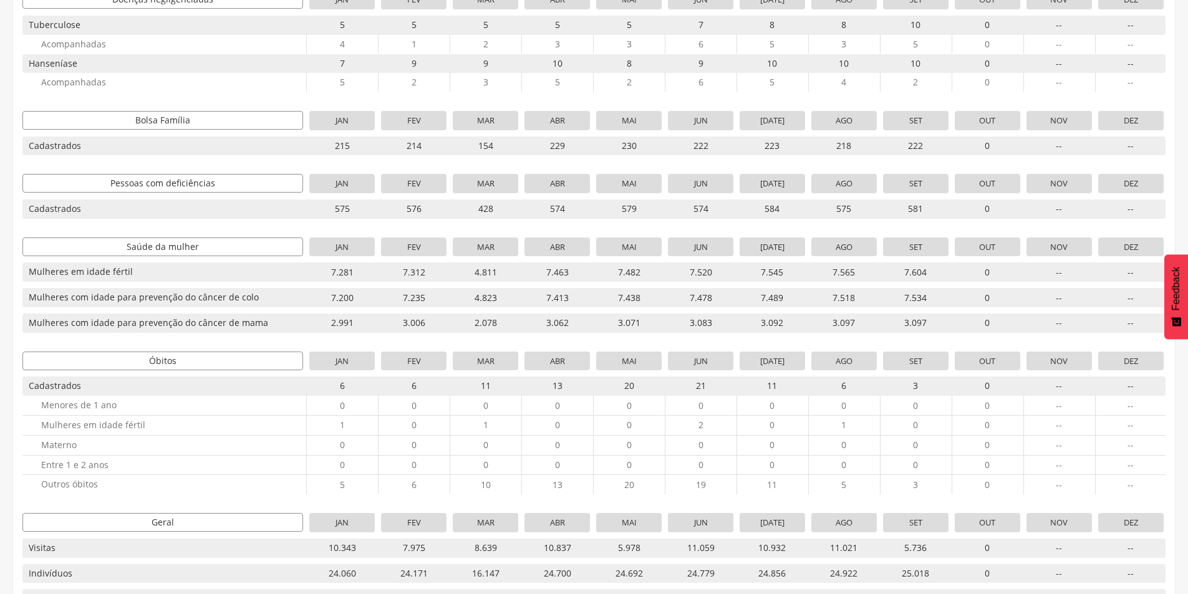
scroll to position [1036, 0]
